Goal: Information Seeking & Learning: Check status

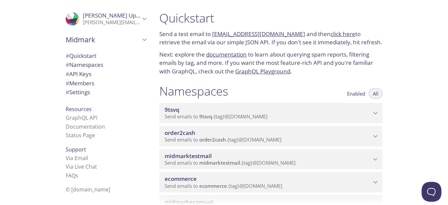
scroll to position [33, 0]
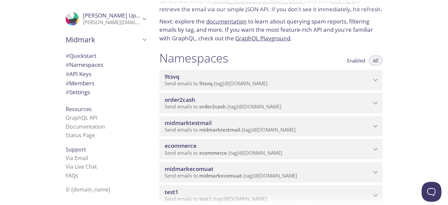
click at [215, 147] on span "ecommerce" at bounding box center [268, 145] width 207 height 7
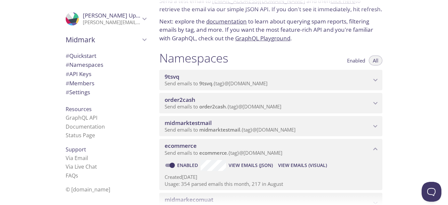
click at [287, 164] on span "View Emails (Visual)" at bounding box center [302, 165] width 49 height 8
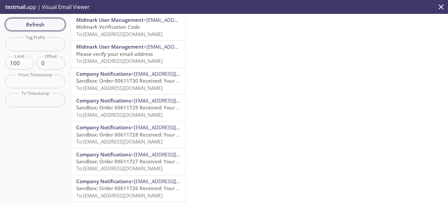
click at [42, 24] on span "Refresh" at bounding box center [36, 24] width 50 height 9
click at [39, 28] on span "Refresh" at bounding box center [36, 24] width 50 height 9
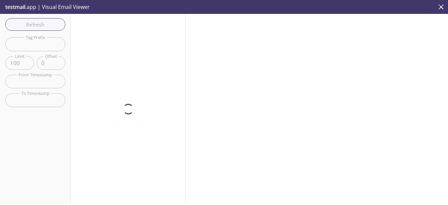
click at [45, 19] on div "Refresh Filters Tag Prefix Tag Prefix Limit 100 Limit Offset 0 Offset From Time…" at bounding box center [35, 109] width 71 height 190
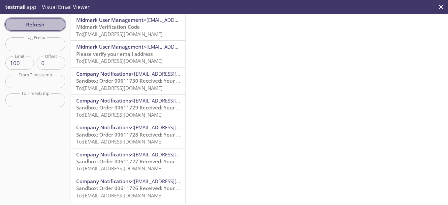
click at [42, 23] on span "Refresh" at bounding box center [36, 24] width 50 height 9
click at [125, 80] on span "Sandbox: Order 00611730 Received: Your order is being processed!" at bounding box center [155, 80] width 159 height 7
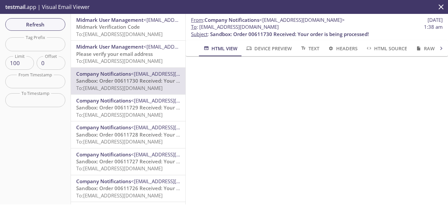
click at [121, 56] on span "Please verify your email address" at bounding box center [114, 53] width 77 height 7
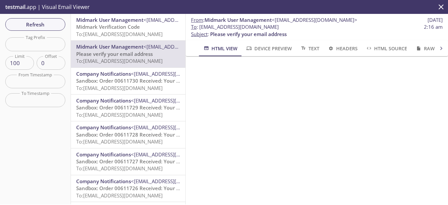
click at [117, 34] on span "To: [EMAIL_ADDRESS][DOMAIN_NAME]" at bounding box center [119, 34] width 86 height 7
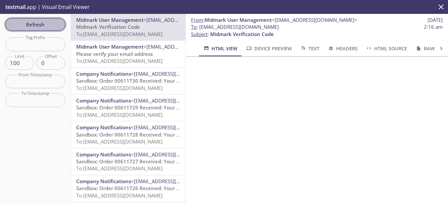
click at [37, 20] on span "Refresh" at bounding box center [36, 24] width 50 height 9
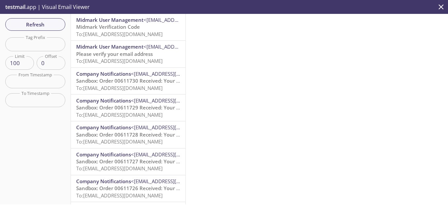
click at [37, 20] on span "Refresh" at bounding box center [36, 24] width 50 height 9
